Goal: Transaction & Acquisition: Purchase product/service

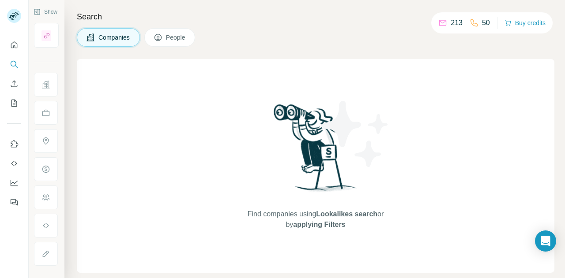
click at [451, 23] on p "213" at bounding box center [457, 23] width 12 height 11
click at [374, 31] on div "Companies People" at bounding box center [315, 37] width 477 height 19
click at [527, 23] on button "Buy credits" at bounding box center [524, 23] width 41 height 12
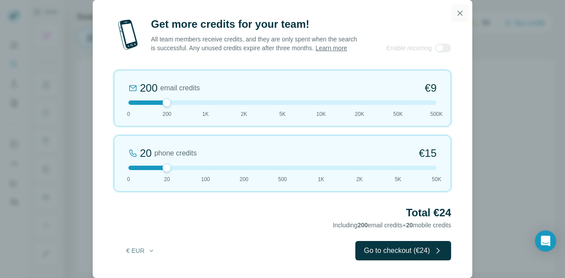
click at [464, 9] on button "button" at bounding box center [460, 13] width 18 height 18
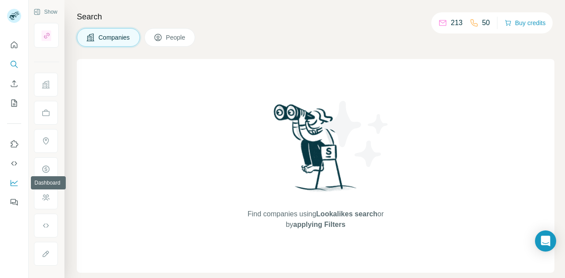
click at [15, 178] on button "Dashboard" at bounding box center [14, 183] width 14 height 16
click at [526, 19] on button "Buy credits" at bounding box center [524, 23] width 41 height 12
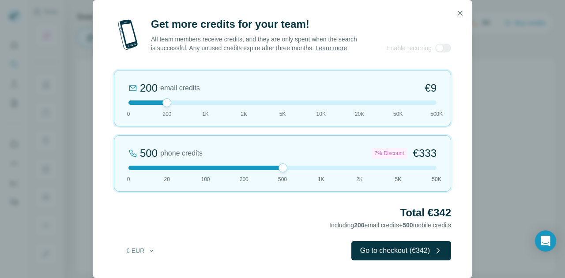
drag, startPoint x: 169, startPoint y: 167, endPoint x: 289, endPoint y: 172, distance: 120.1
click at [289, 172] on div "500 phone credits 7% Discount €333 0 20 100 200 500 1K 2K 5K 50K" at bounding box center [282, 163] width 337 height 56
click at [137, 250] on button "€ EUR" at bounding box center [140, 251] width 41 height 16
click at [146, 272] on div "$ USD" at bounding box center [158, 271] width 74 height 9
click at [418, 252] on button "Go to checkout ($342)" at bounding box center [401, 250] width 100 height 19
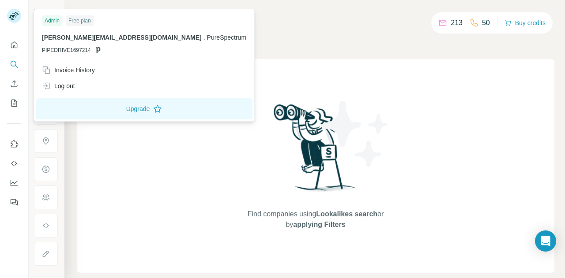
click at [23, 16] on div at bounding box center [16, 17] width 26 height 29
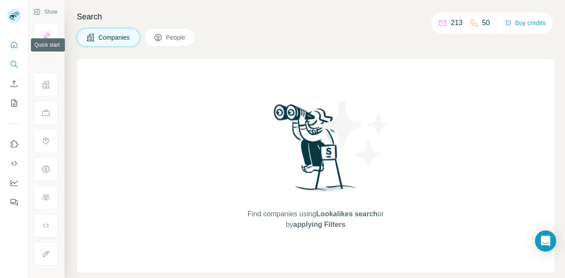
click at [11, 42] on icon "Quick start" at bounding box center [14, 45] width 9 height 9
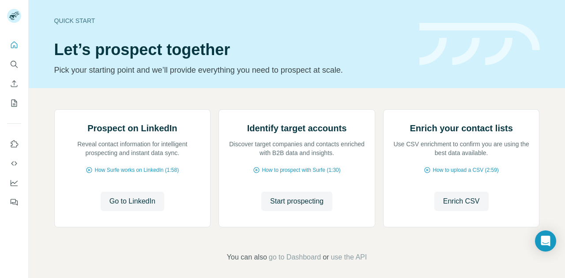
click at [434, 96] on div "Prospect on LinkedIn Reveal contact information for intelligent prospecting and…" at bounding box center [297, 186] width 536 height 196
